Goal: Transaction & Acquisition: Purchase product/service

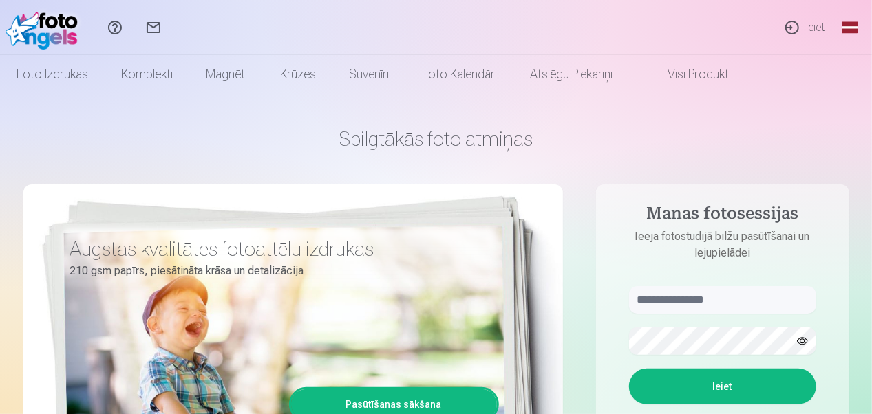
click at [814, 28] on link "Ieiet" at bounding box center [804, 27] width 63 height 55
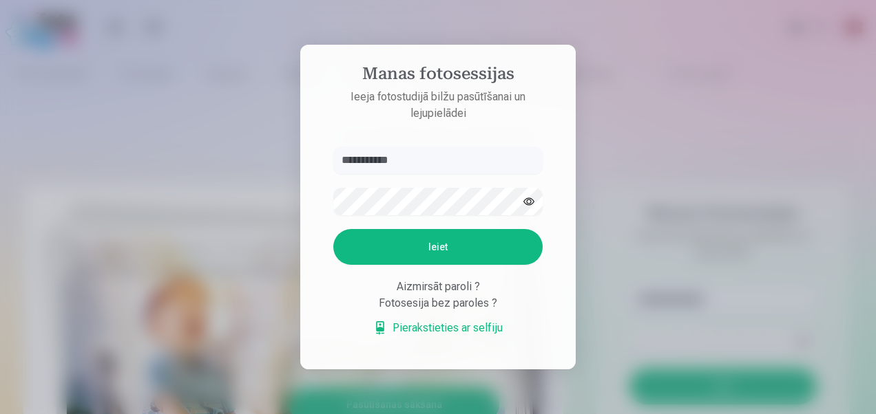
type input "**********"
click at [434, 251] on button "Ieiet" at bounding box center [437, 247] width 209 height 36
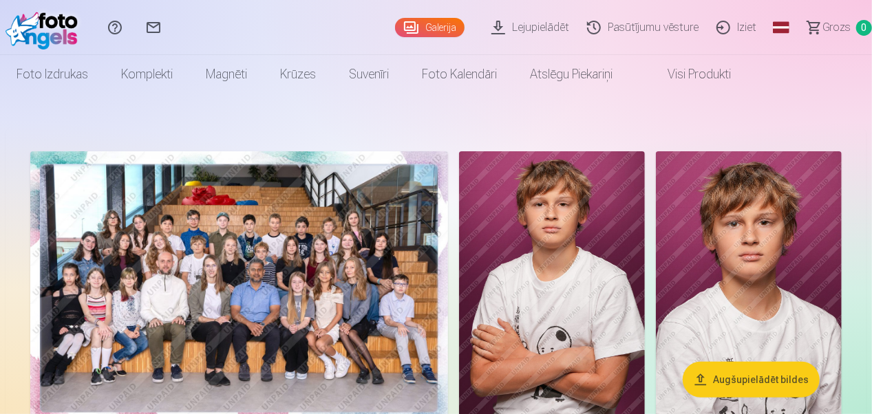
click at [266, 257] on img at bounding box center [239, 290] width 418 height 279
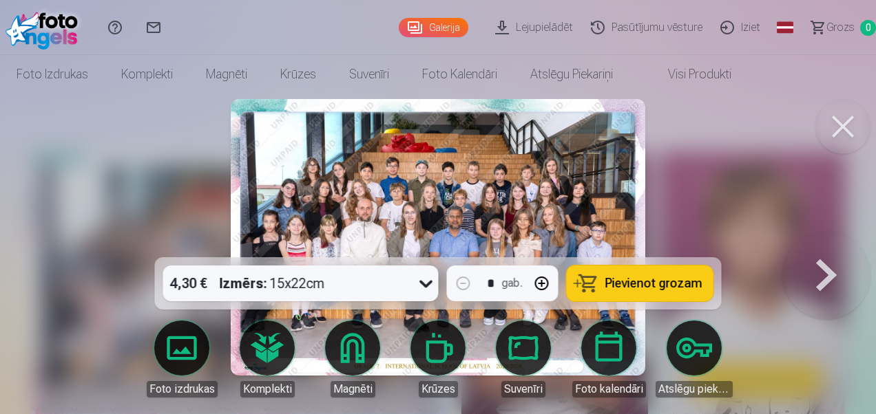
click at [606, 293] on button "Pievienot grozam" at bounding box center [639, 284] width 147 height 36
click at [838, 244] on button at bounding box center [826, 237] width 88 height 12
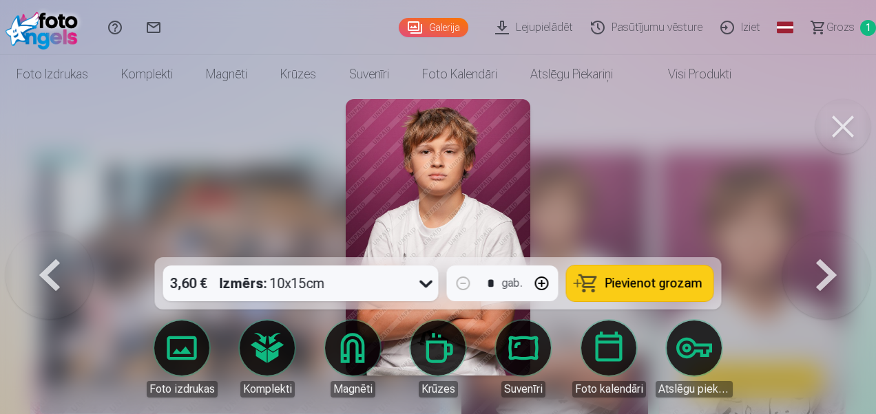
click at [566, 204] on div at bounding box center [438, 207] width 876 height 414
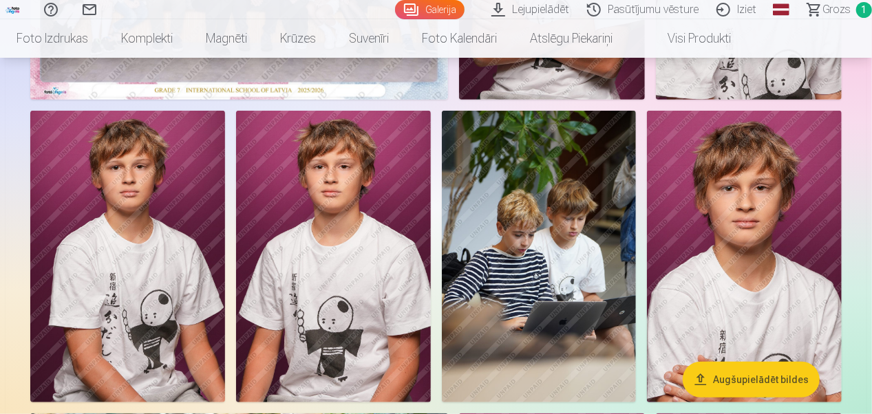
scroll to position [328, 0]
